Goal: Information Seeking & Learning: Compare options

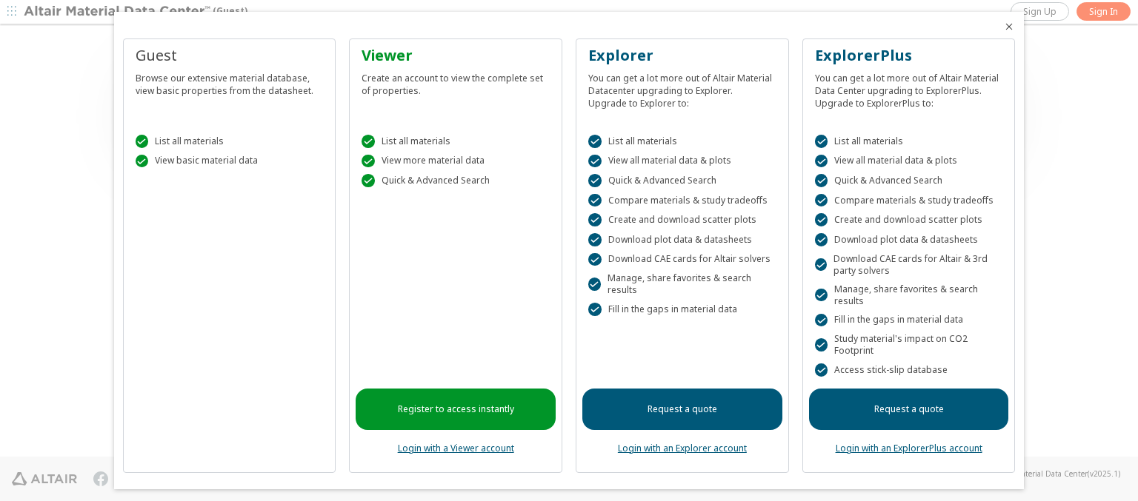
click at [1003, 27] on icon "Close" at bounding box center [1009, 27] width 12 height 12
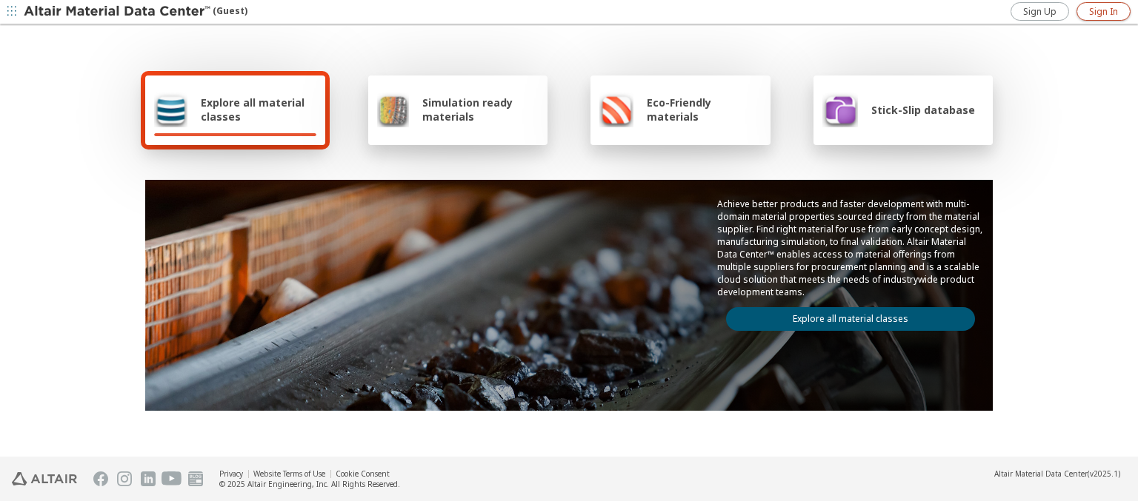
click at [1103, 11] on span "Sign In" at bounding box center [1103, 12] width 29 height 12
click at [118, 12] on img at bounding box center [118, 11] width 189 height 15
click at [253, 110] on span "Explore all material classes" at bounding box center [259, 110] width 116 height 28
click at [844, 316] on link "Explore all material classes" at bounding box center [850, 319] width 249 height 24
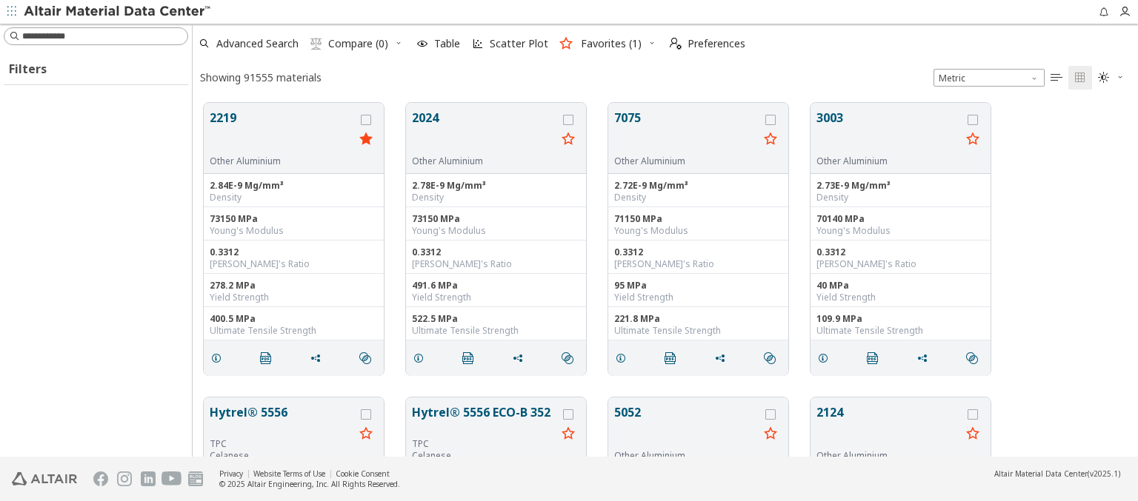
scroll to position [354, 933]
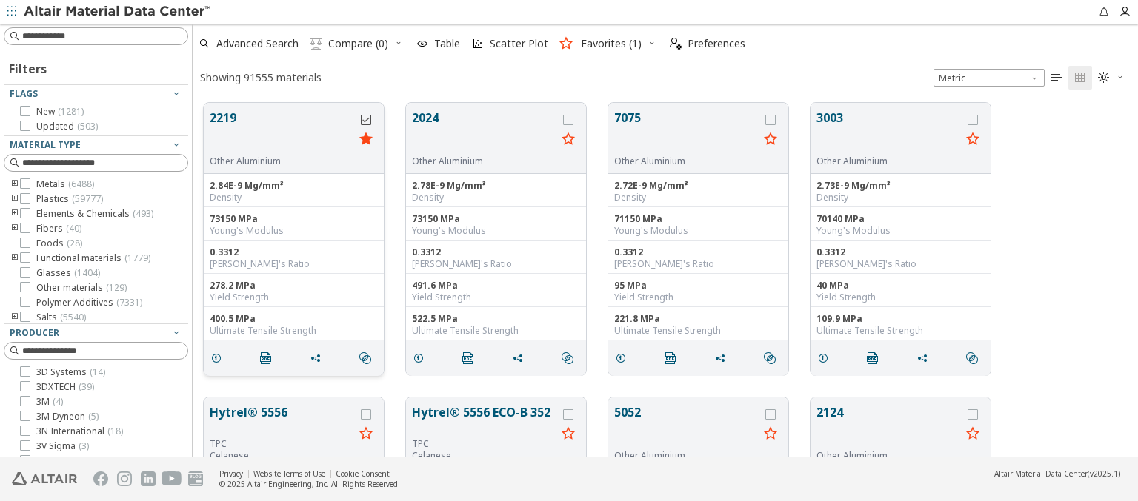
click at [367, 119] on icon "grid" at bounding box center [366, 120] width 10 height 10
click at [570, 119] on icon "grid" at bounding box center [568, 120] width 10 height 10
click at [358, 44] on span "Compare (2)" at bounding box center [358, 44] width 60 height 10
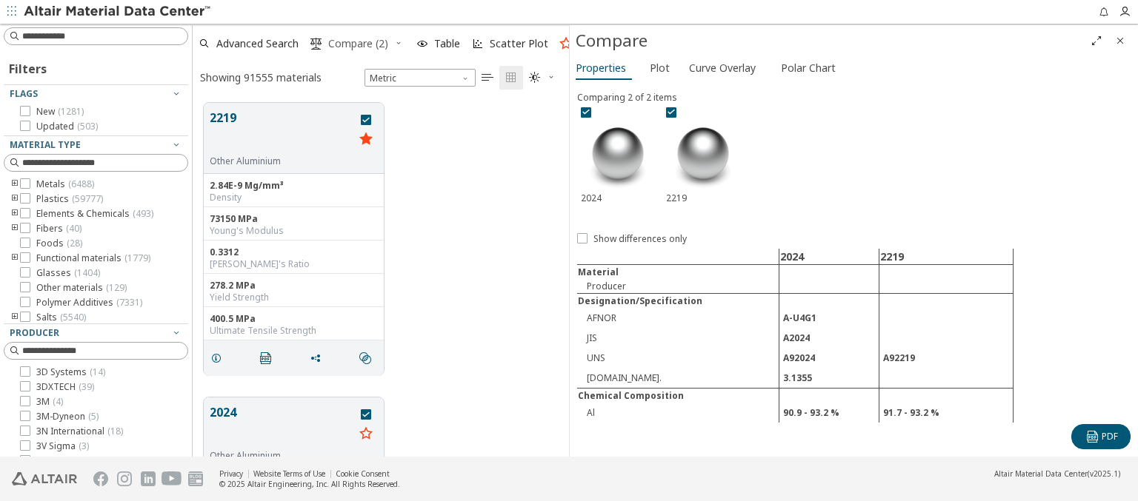
scroll to position [354, 364]
click at [721, 67] on span "Curve Overlay" at bounding box center [722, 68] width 67 height 24
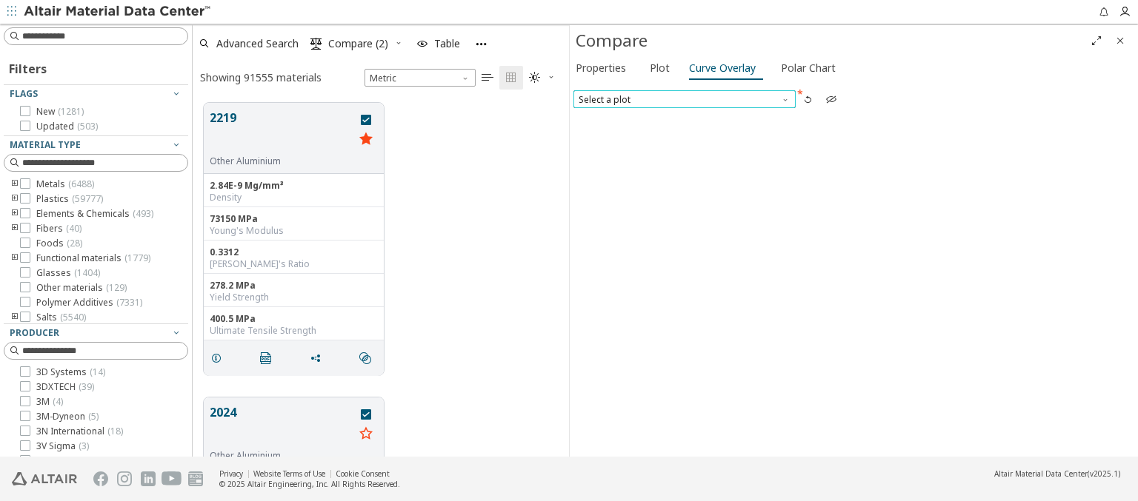
click at [684, 99] on span "Select a plot" at bounding box center [684, 99] width 222 height 18
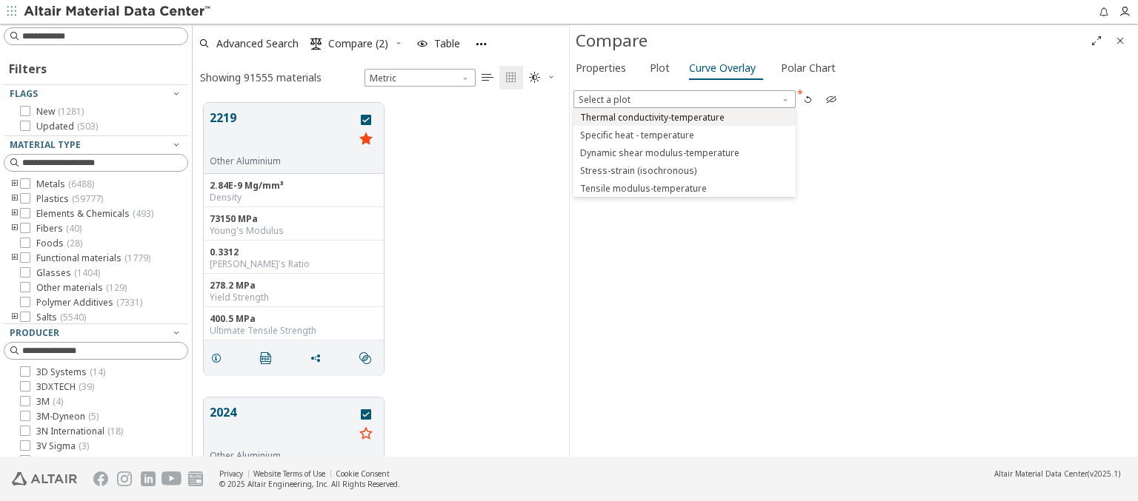
click at [684, 116] on span "Thermal conductivity-temperature" at bounding box center [652, 118] width 144 height 12
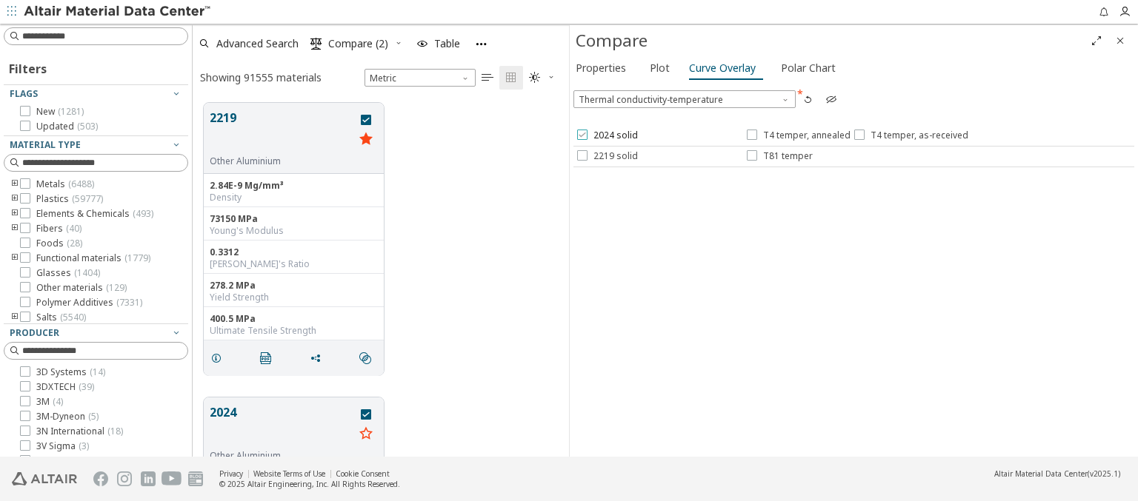
click at [606, 136] on span "2024 solid" at bounding box center [615, 136] width 44 height 12
click at [797, 136] on span "T4 temper, annealed" at bounding box center [806, 136] width 87 height 12
click at [907, 136] on span "T4 temper, as-received" at bounding box center [919, 136] width 98 height 12
click at [606, 156] on span "2219 solid" at bounding box center [615, 156] width 44 height 12
click at [778, 156] on span "T81 temper" at bounding box center [788, 156] width 50 height 12
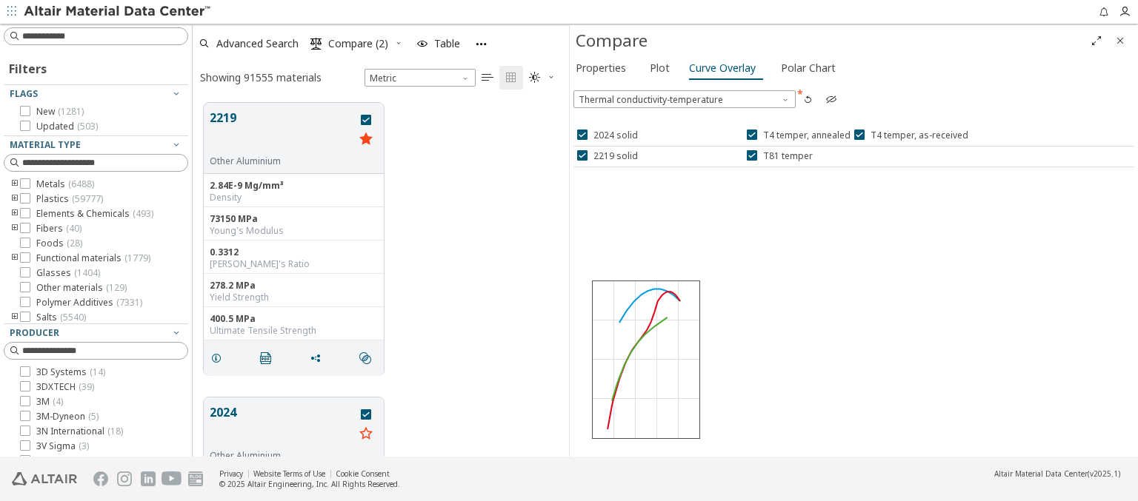
click at [1096, 40] on icon "Full Screen" at bounding box center [1096, 41] width 12 height 12
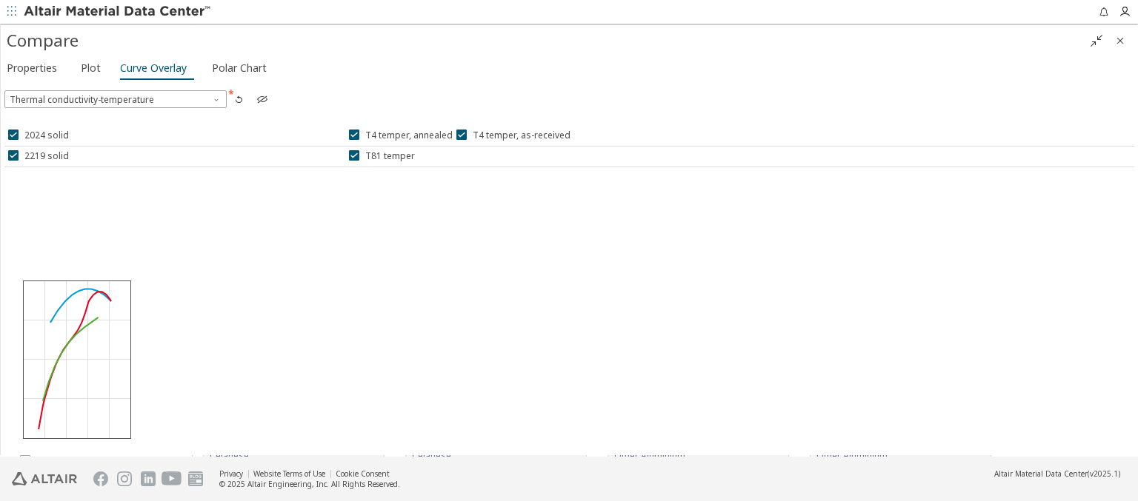
scroll to position [12, 12]
click at [1096, 40] on icon "" at bounding box center [1096, 41] width 12 height 12
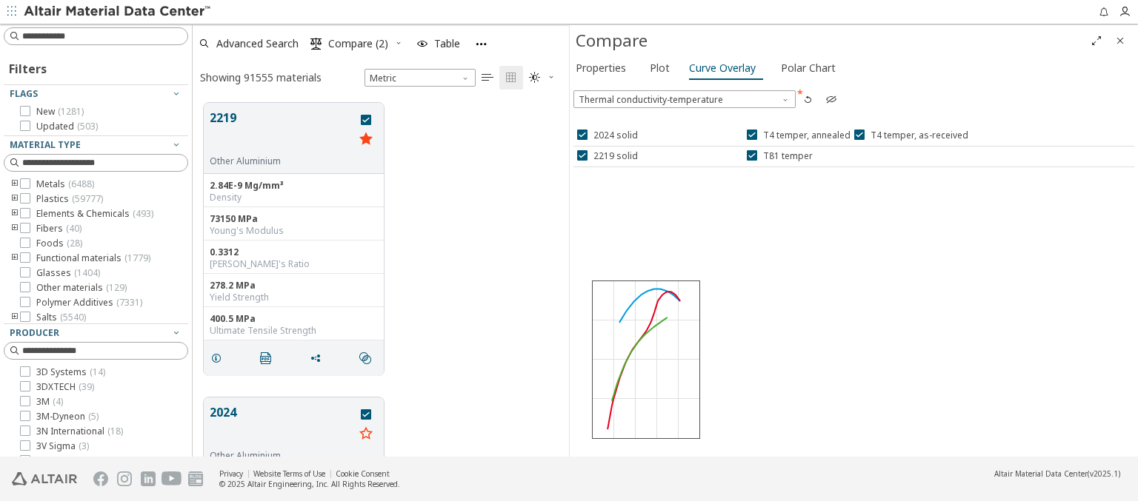
scroll to position [354, 364]
